Goal: Check status: Check status

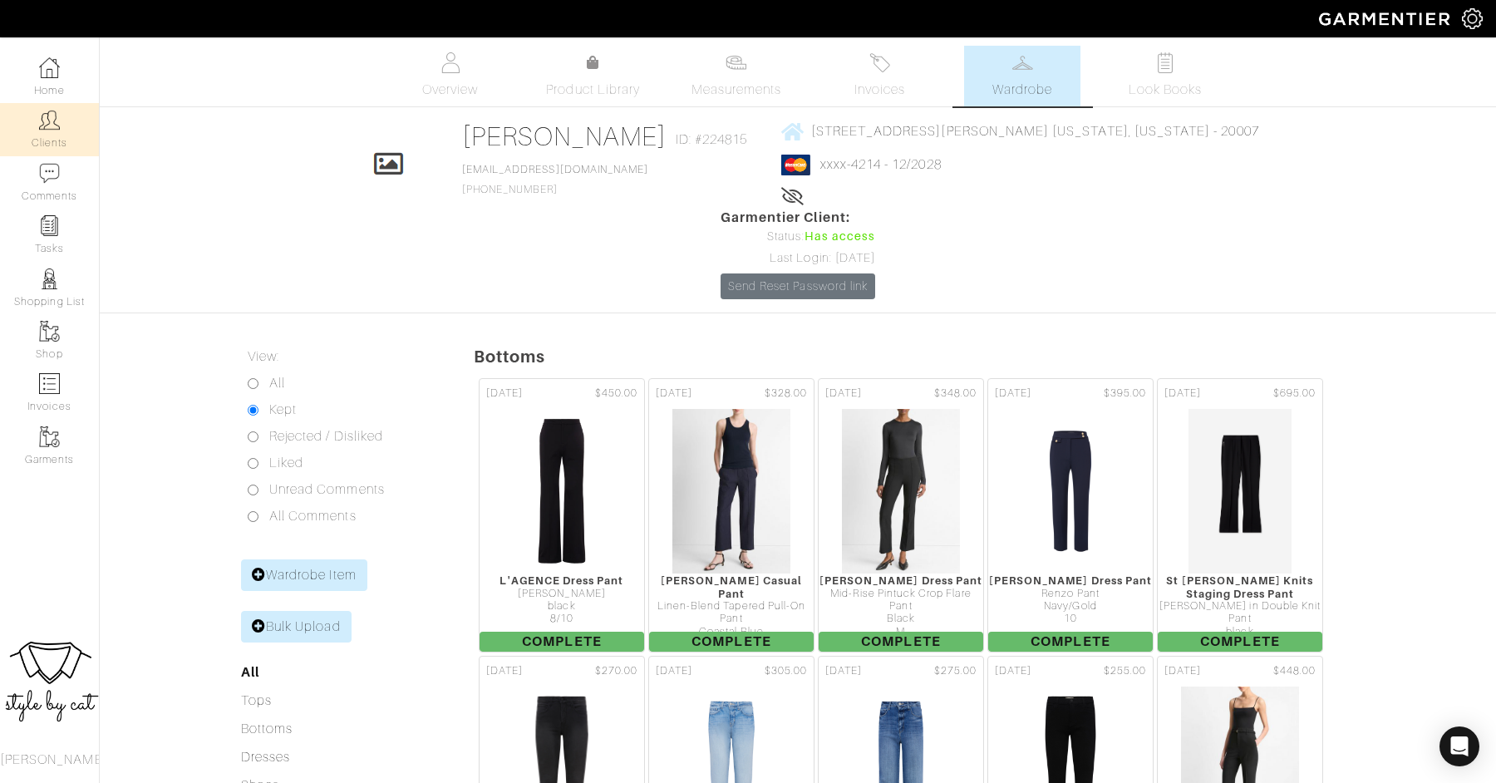
click at [34, 121] on link "Clients" at bounding box center [49, 129] width 99 height 52
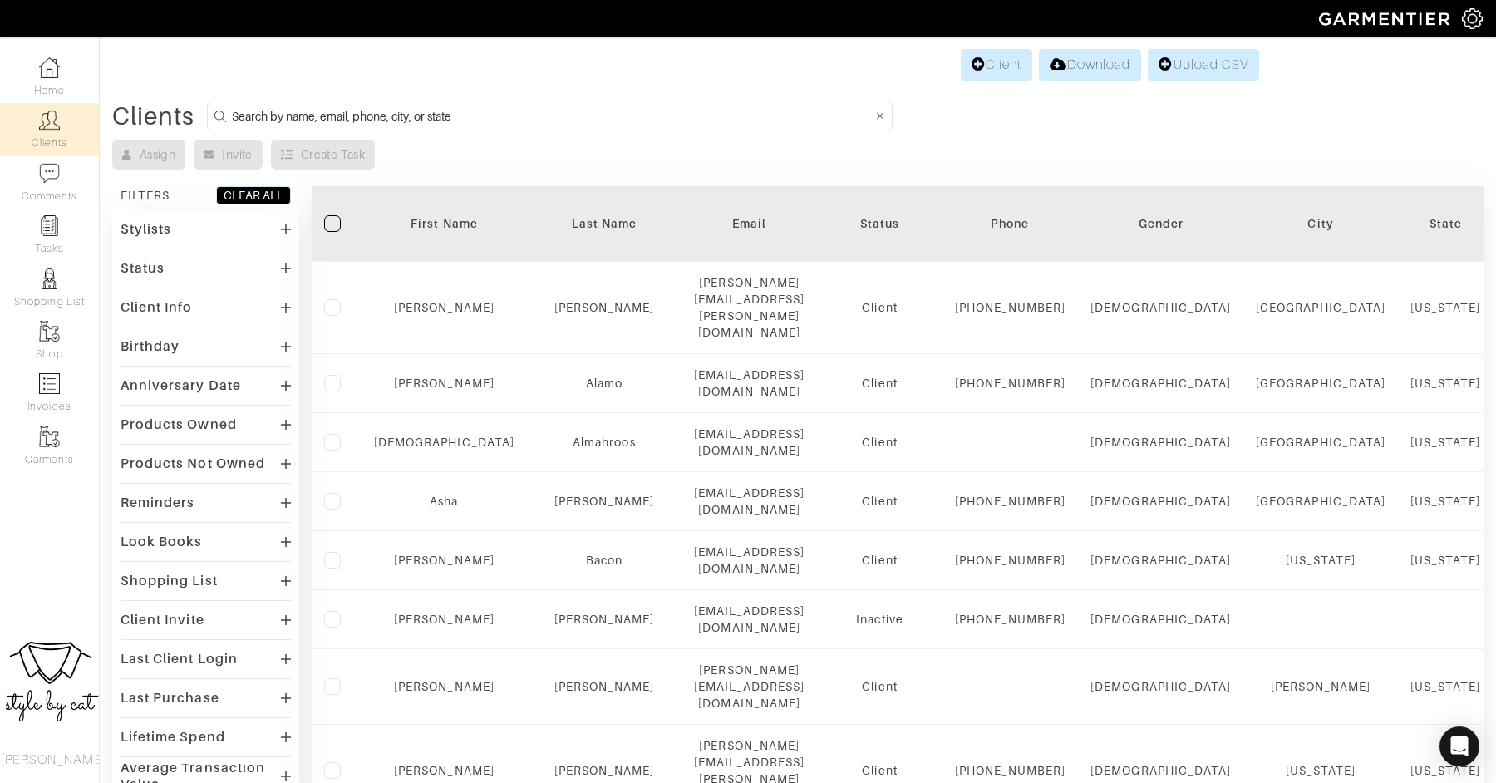
click at [562, 106] on input at bounding box center [552, 116] width 640 height 21
type input "[PERSON_NAME]"
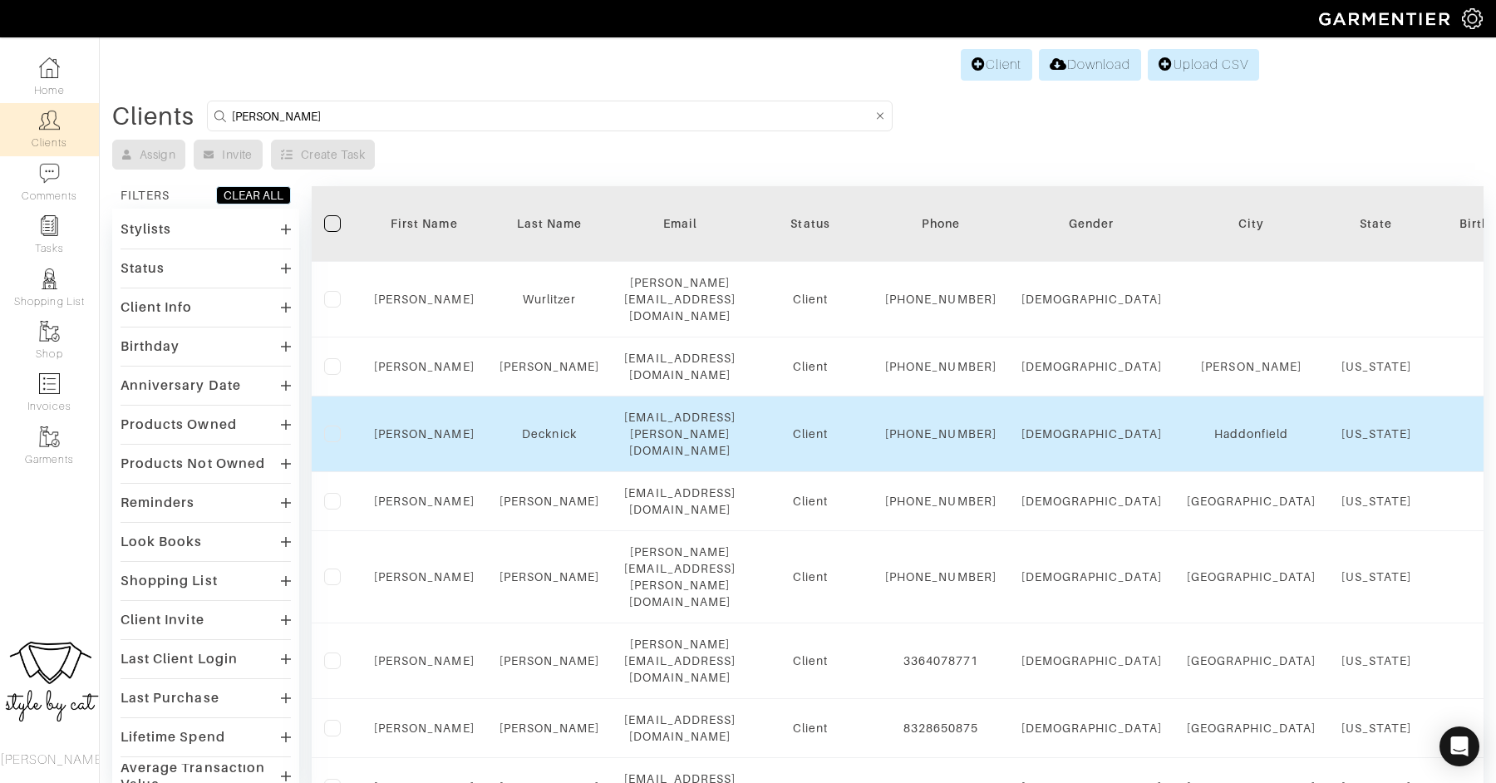
click at [427, 415] on td "[PERSON_NAME]" at bounding box center [423, 434] width 125 height 76
click at [427, 427] on link "[PERSON_NAME]" at bounding box center [424, 433] width 101 height 13
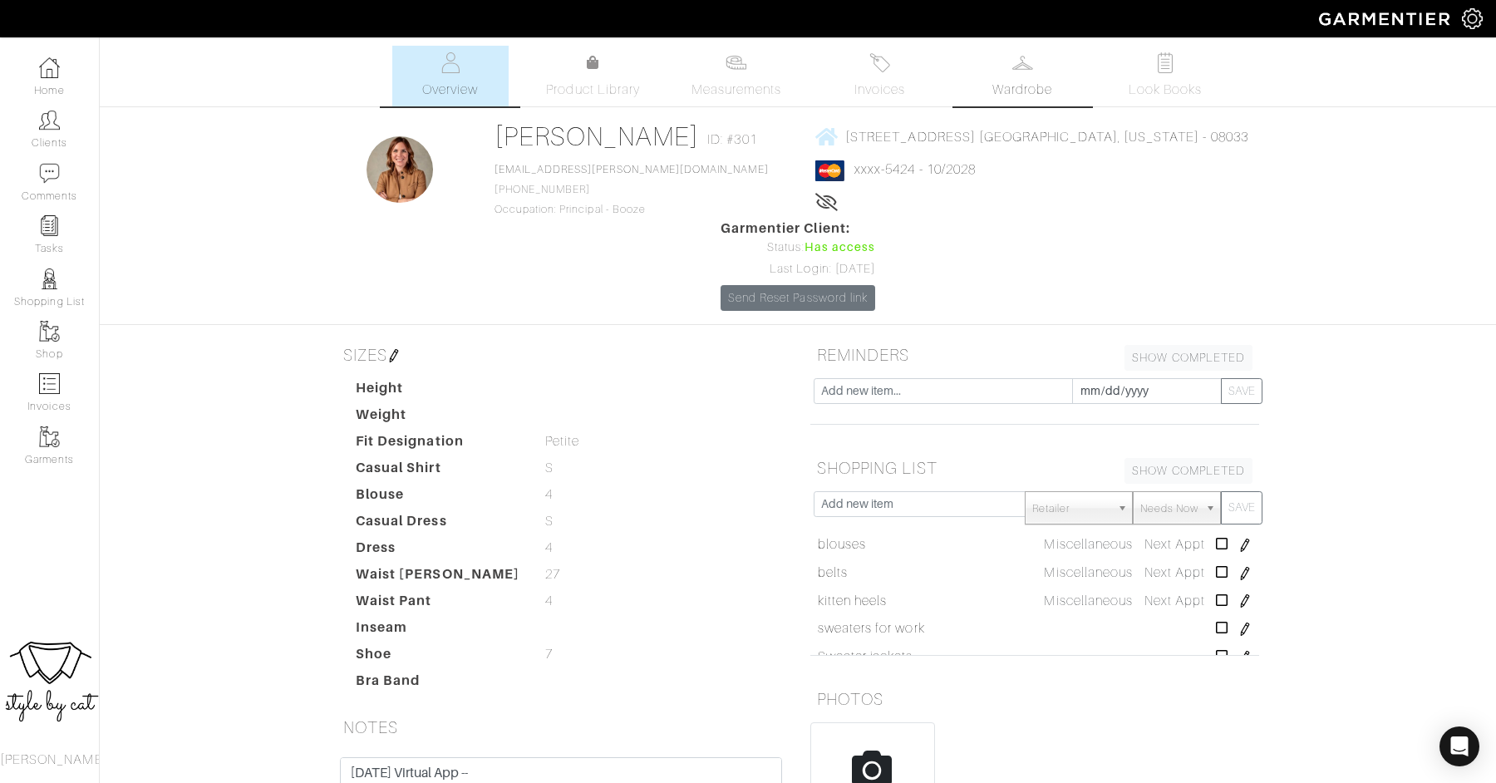
click at [1019, 78] on link "Wardrobe" at bounding box center [1022, 76] width 116 height 61
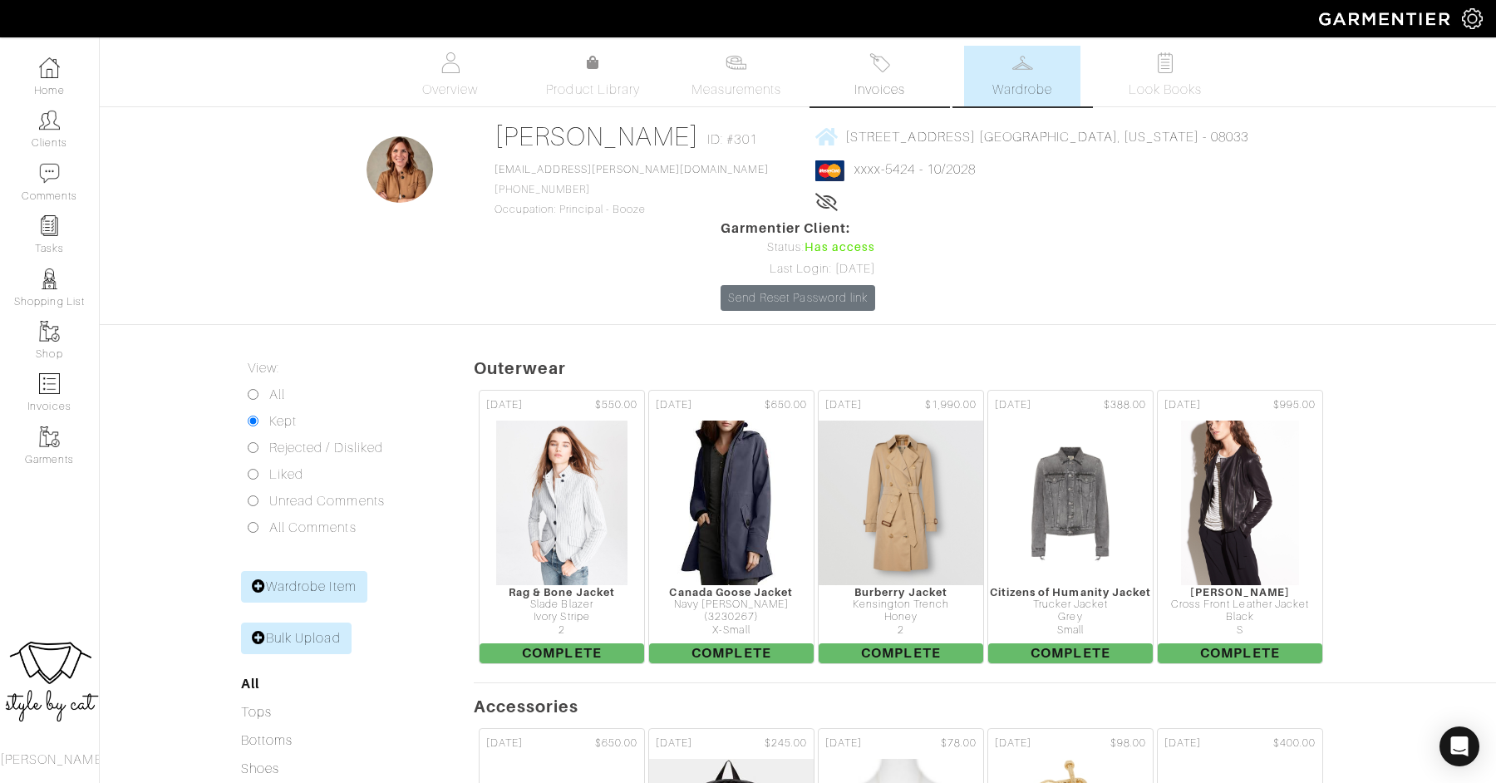
click at [893, 62] on link "Invoices" at bounding box center [879, 76] width 116 height 61
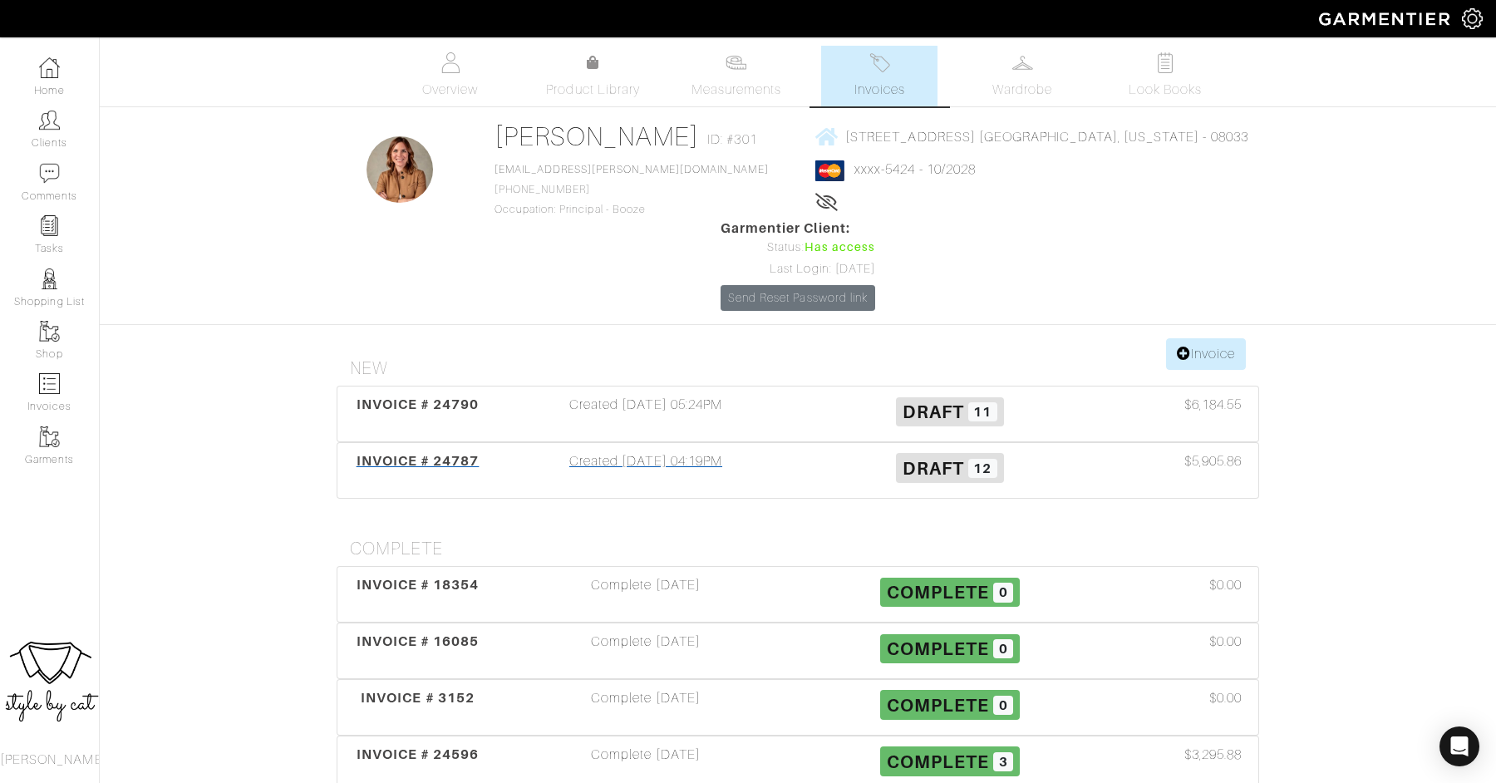
click at [422, 451] on div "INVOICE # 24787" at bounding box center [417, 470] width 152 height 38
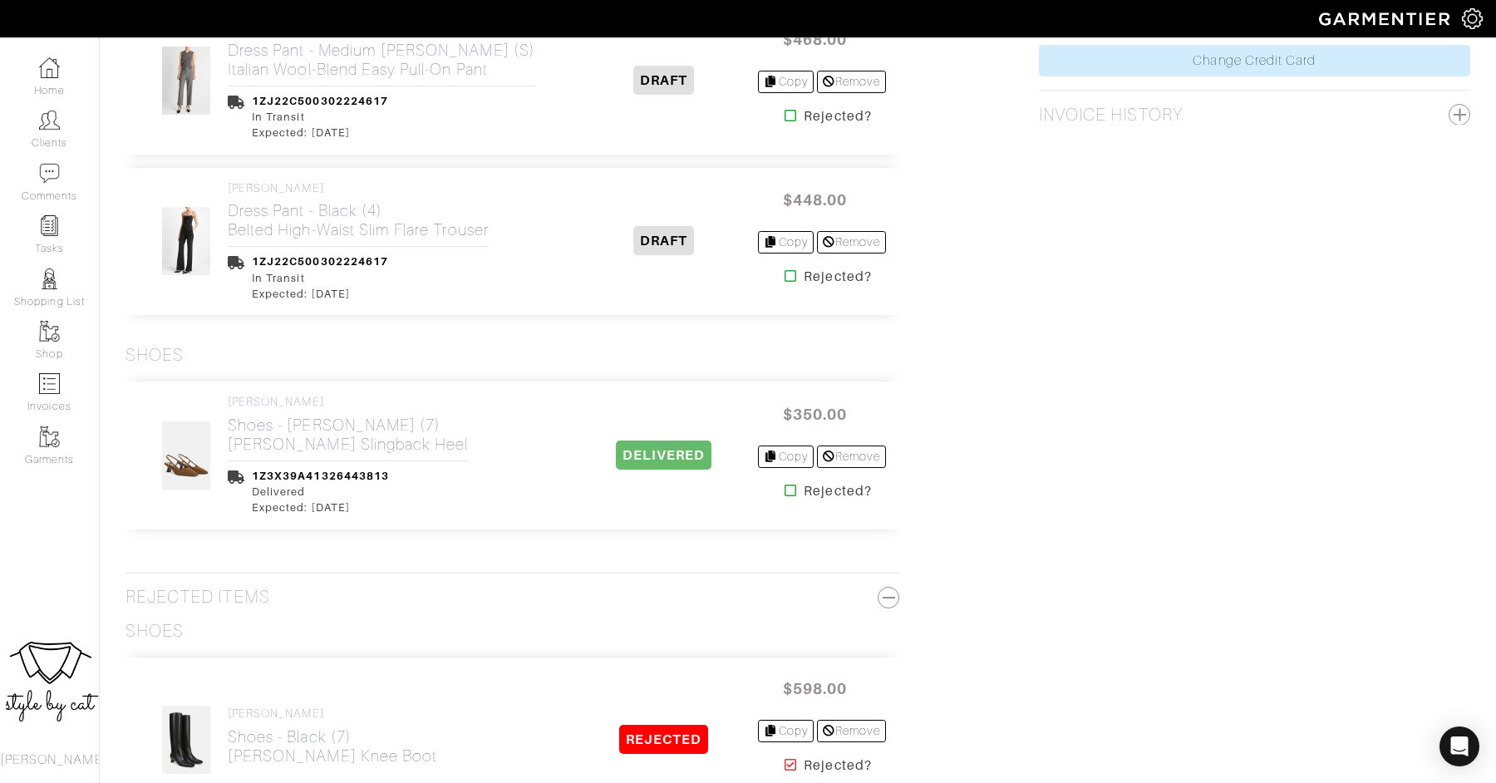
scroll to position [1979, 0]
click at [784, 485] on icon at bounding box center [790, 488] width 12 height 13
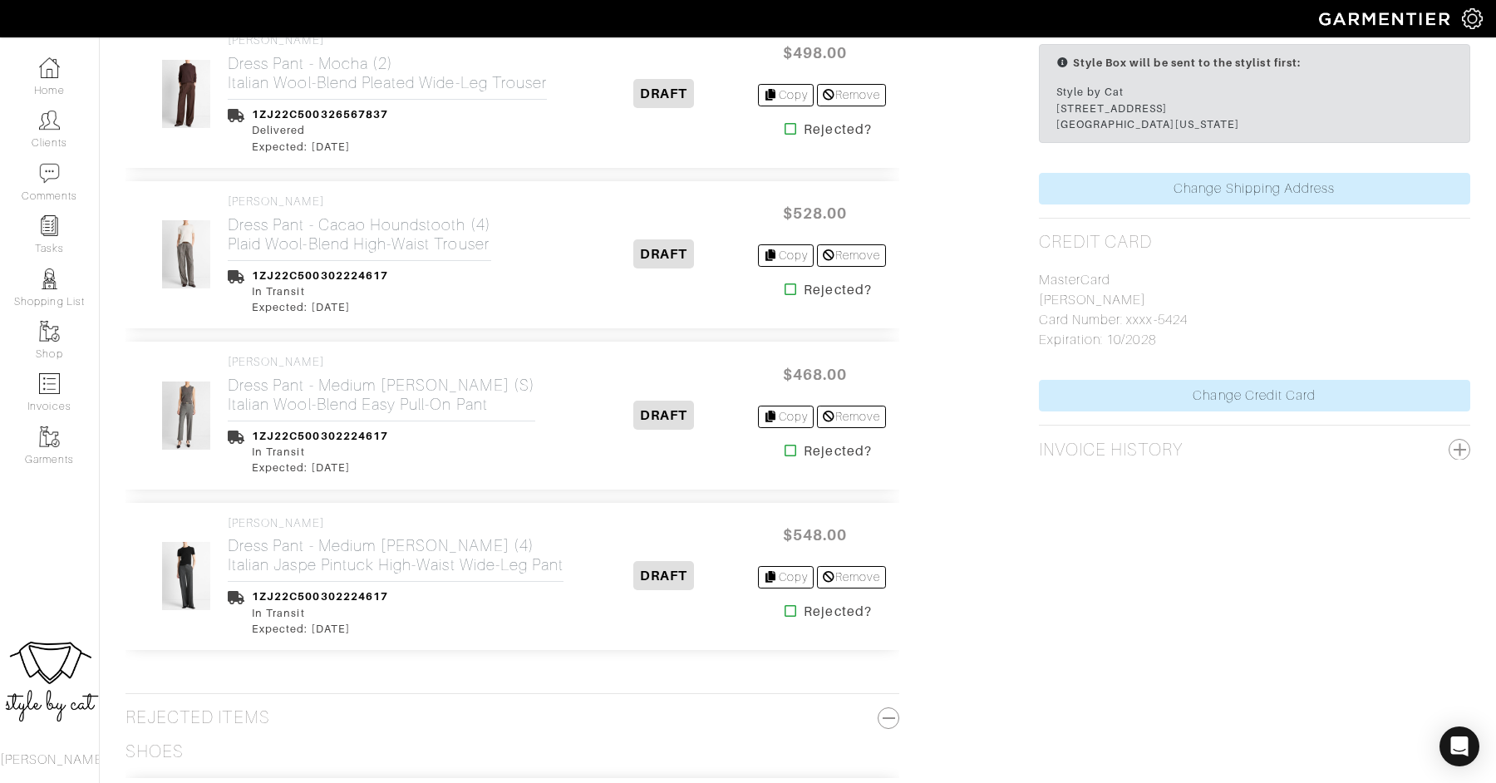
scroll to position [1663, 0]
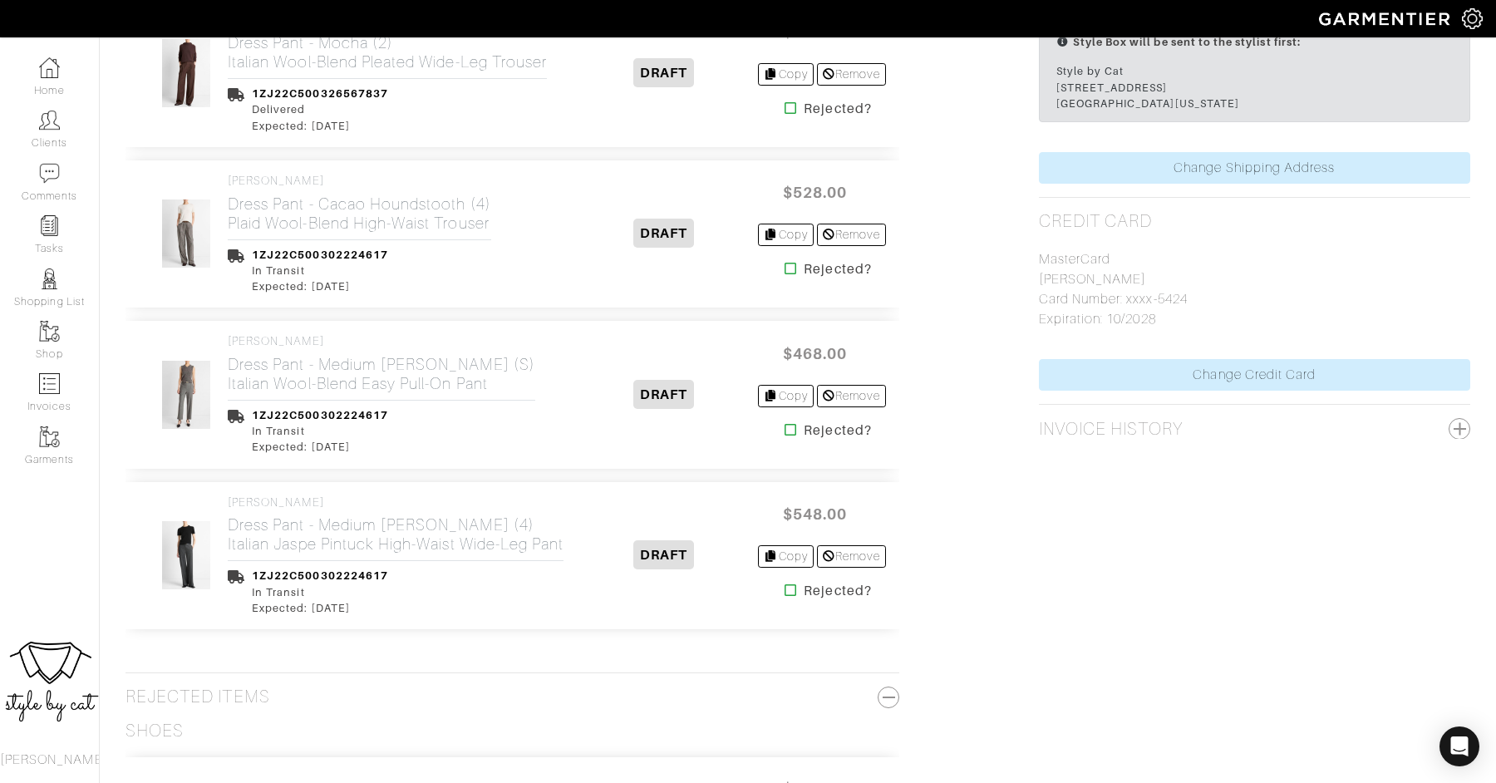
click at [786, 583] on icon at bounding box center [790, 589] width 12 height 13
